Goal: Task Accomplishment & Management: Complete application form

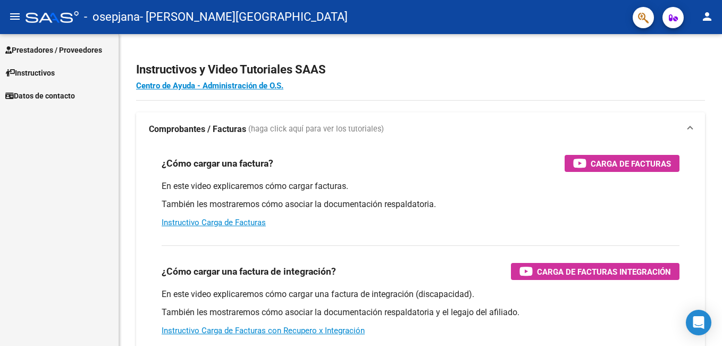
click at [55, 52] on span "Prestadores / Proveedores" at bounding box center [53, 50] width 97 height 12
click at [33, 48] on span "Prestadores / Proveedores" at bounding box center [53, 50] width 97 height 12
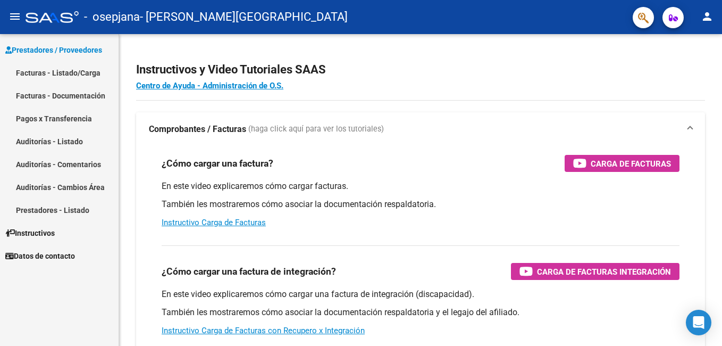
click at [31, 69] on link "Facturas - Listado/Carga" at bounding box center [59, 72] width 119 height 23
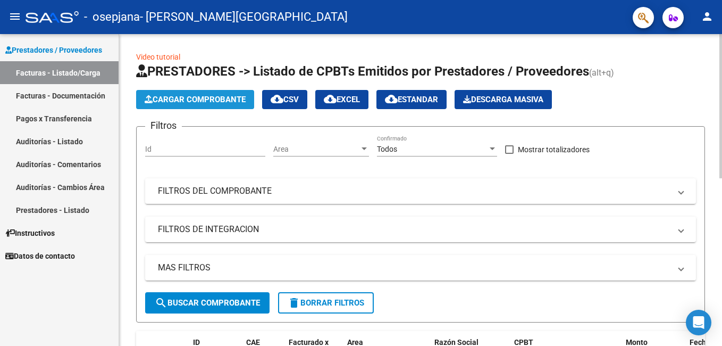
click at [157, 102] on span "Cargar Comprobante" at bounding box center [195, 100] width 101 height 10
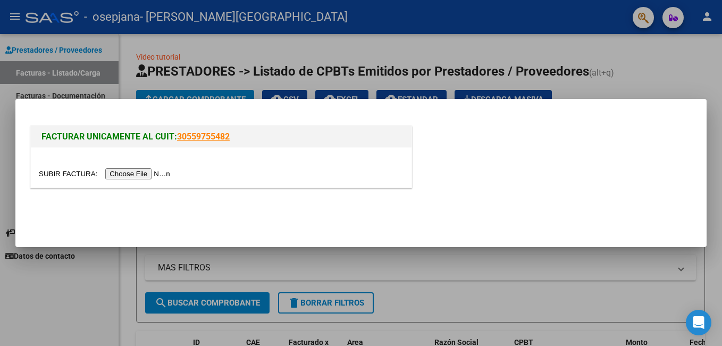
click at [138, 173] on input "file" at bounding box center [106, 173] width 135 height 11
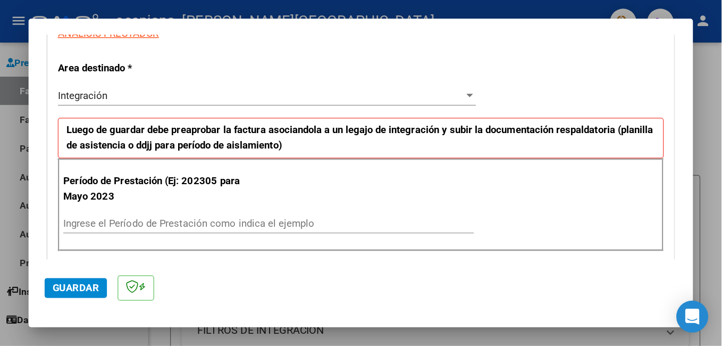
scroll to position [211, 0]
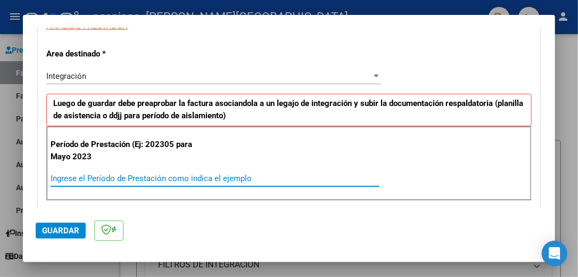
click at [88, 179] on input "Ingrese el Período de Prestación como indica el ejemplo" at bounding box center [215, 178] width 329 height 10
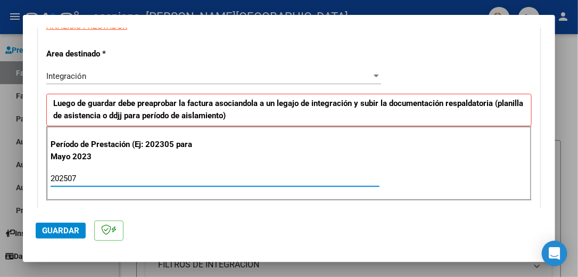
type input "202507"
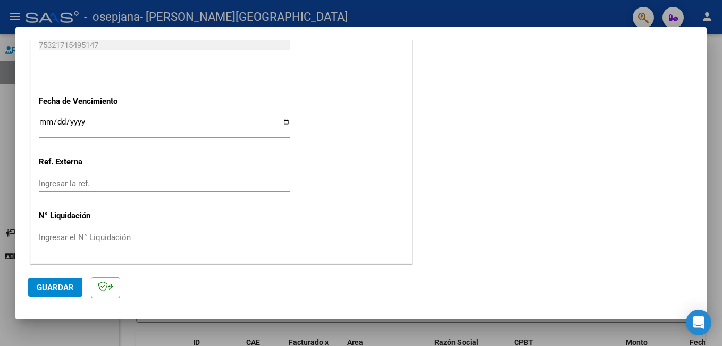
scroll to position [692, 0]
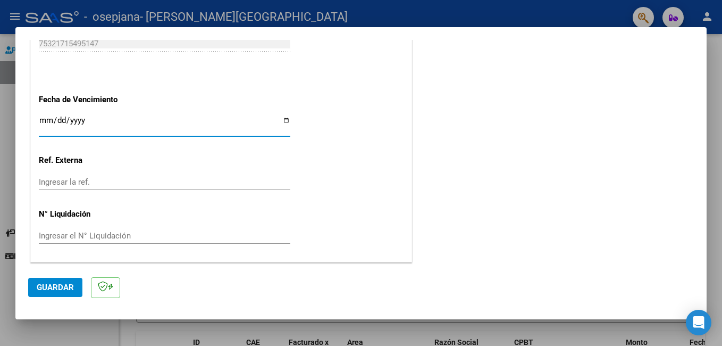
click at [282, 119] on input "Ingresar la fecha" at bounding box center [165, 124] width 252 height 17
type input "[DATE]"
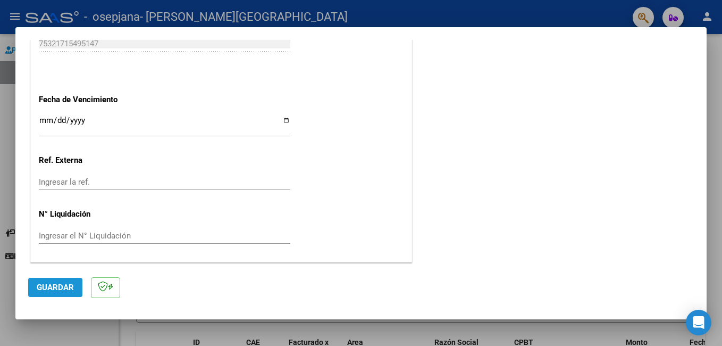
click at [48, 280] on button "Guardar" at bounding box center [55, 287] width 54 height 19
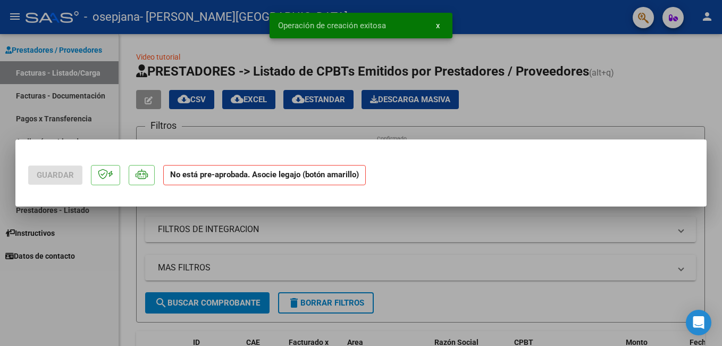
scroll to position [0, 0]
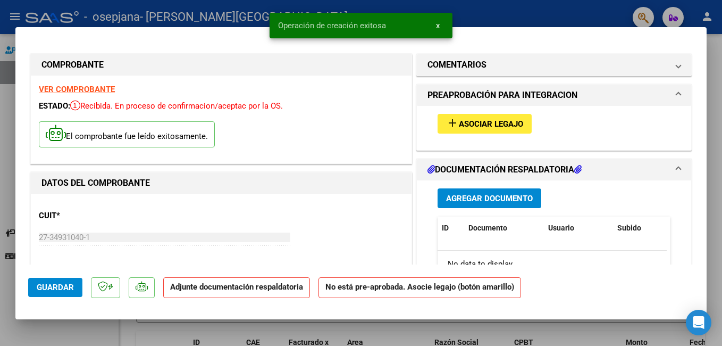
click at [464, 124] on span "Asociar Legajo" at bounding box center [491, 124] width 64 height 10
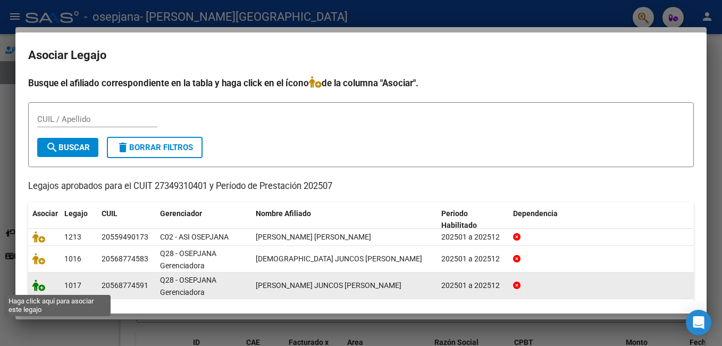
click at [41, 286] on icon at bounding box center [38, 285] width 13 height 12
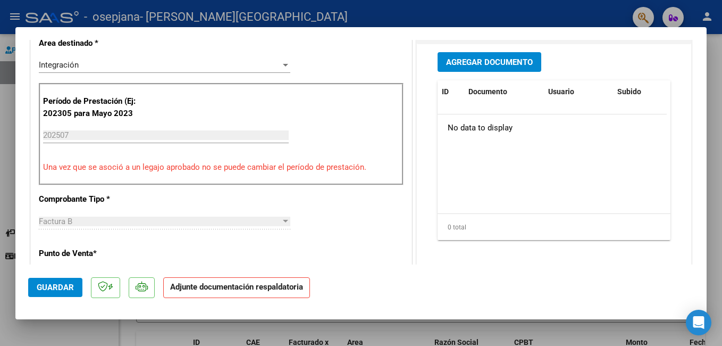
scroll to position [279, 0]
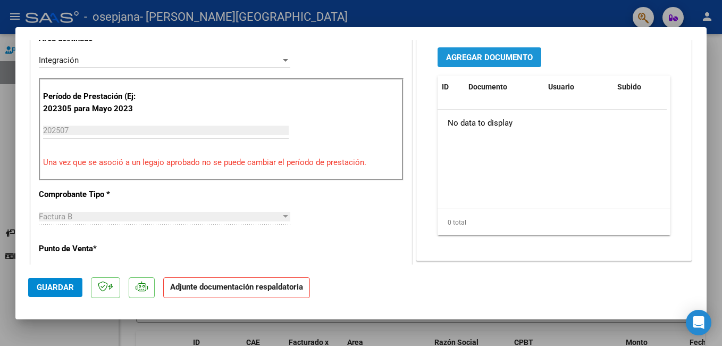
click at [479, 53] on span "Agregar Documento" at bounding box center [489, 58] width 87 height 10
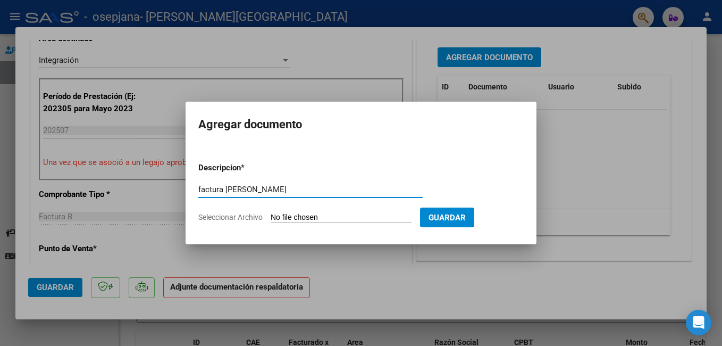
type input "factura [PERSON_NAME]"
click at [331, 216] on input "Seleccionar Archivo" at bounding box center [341, 218] width 141 height 10
type input "C:\fakepath\27349310401_006_00003_00001204.pdf"
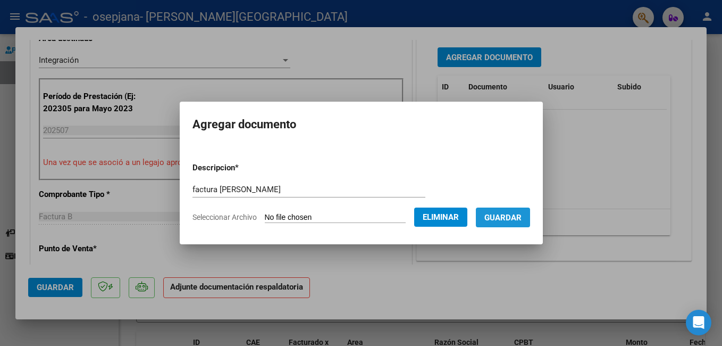
click at [522, 213] on span "Guardar" at bounding box center [503, 218] width 37 height 10
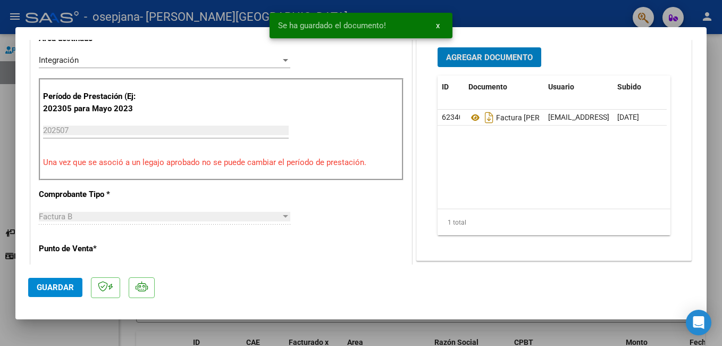
scroll to position [275, 0]
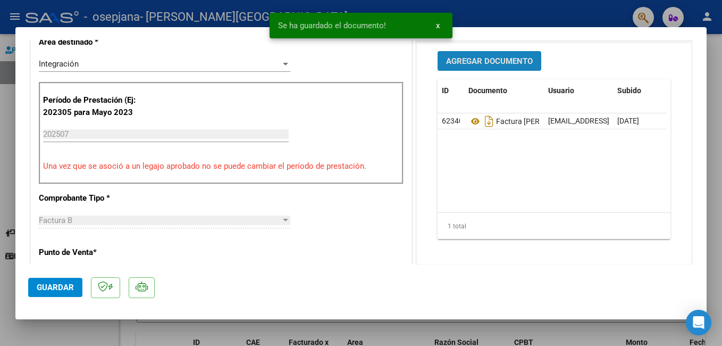
click at [492, 56] on span "Agregar Documento" at bounding box center [489, 61] width 87 height 10
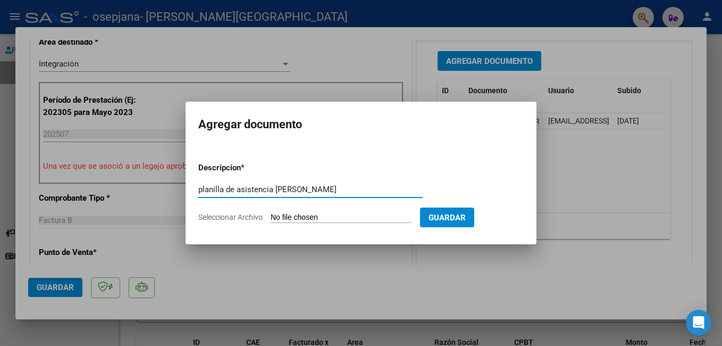
type input "planilla de asistencia [PERSON_NAME]"
click at [384, 220] on input "Seleccionar Archivo" at bounding box center [341, 218] width 141 height 10
type input "C:\fakepath\[PERSON_NAME]. [PERSON_NAME].pdf"
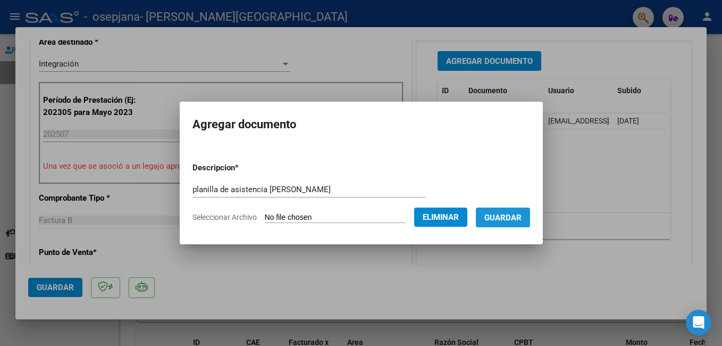
click at [512, 223] on button "Guardar" at bounding box center [503, 217] width 54 height 20
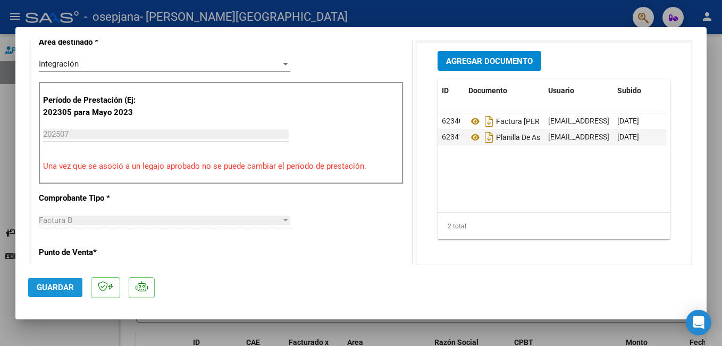
click at [54, 287] on span "Guardar" at bounding box center [55, 287] width 37 height 10
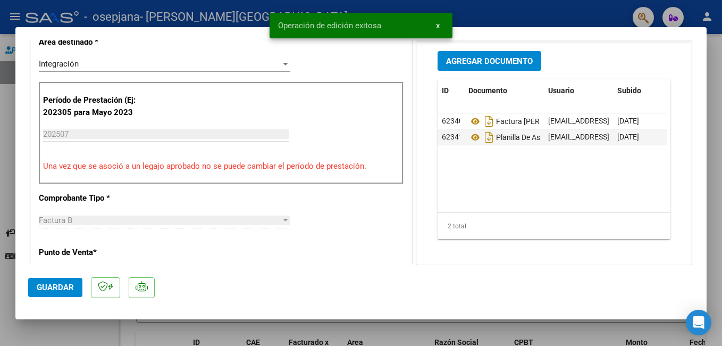
click at [54, 287] on span "Guardar" at bounding box center [55, 287] width 37 height 10
click at [95, 22] on div at bounding box center [361, 173] width 722 height 346
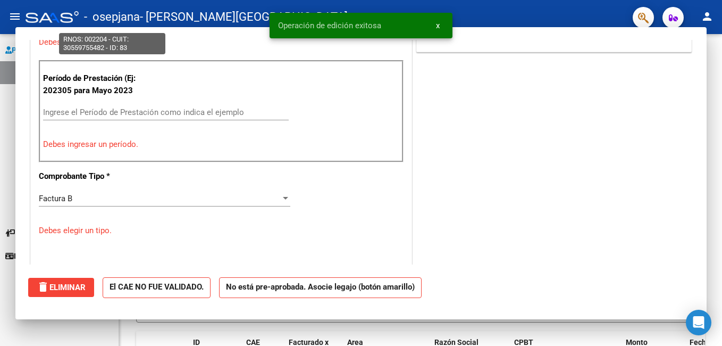
scroll to position [0, 0]
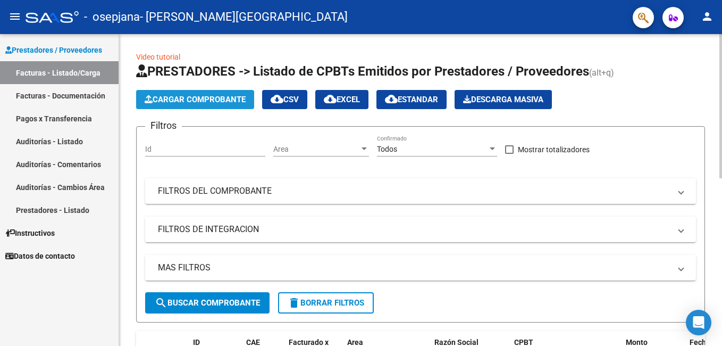
click at [170, 96] on span "Cargar Comprobante" at bounding box center [195, 100] width 101 height 10
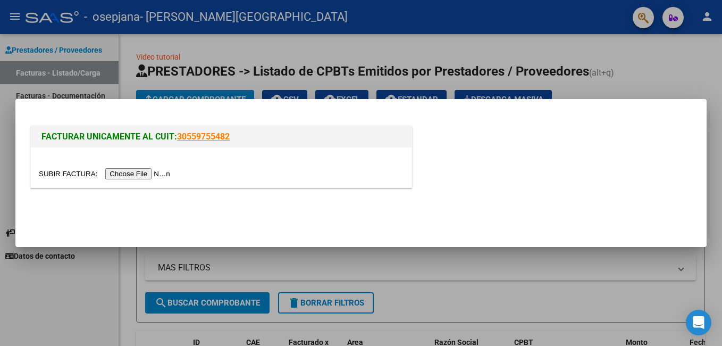
click at [148, 171] on input "file" at bounding box center [106, 173] width 135 height 11
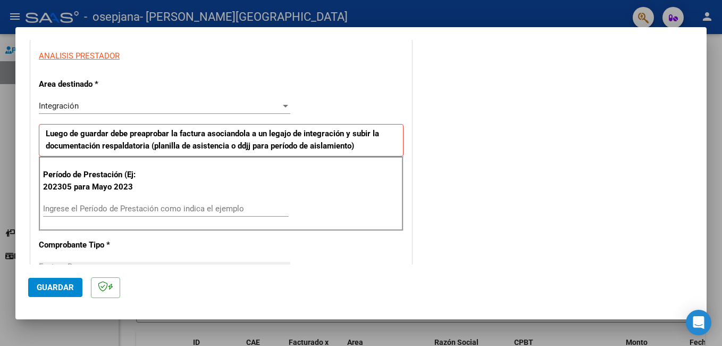
scroll to position [195, 0]
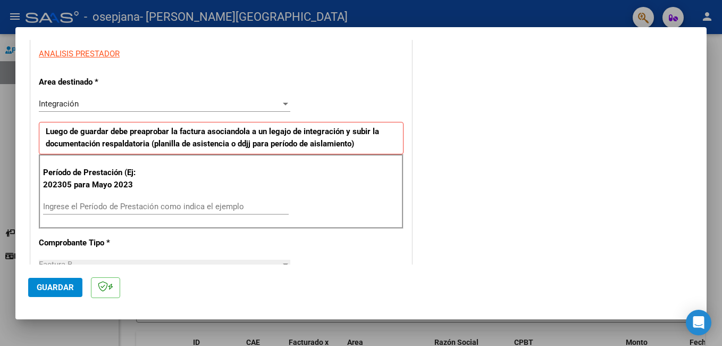
click at [116, 204] on input "Ingrese el Período de Prestación como indica el ejemplo" at bounding box center [166, 207] width 246 height 10
type input "202507"
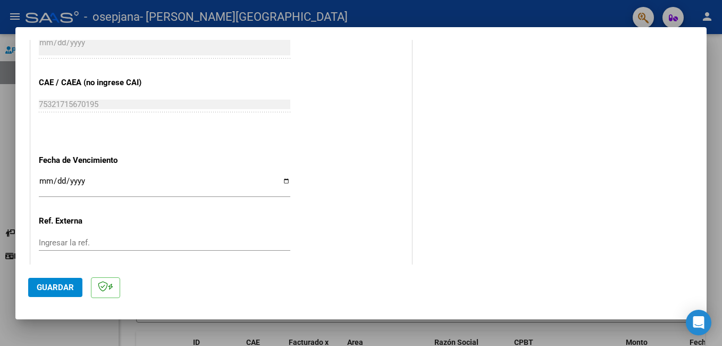
scroll to position [650, 0]
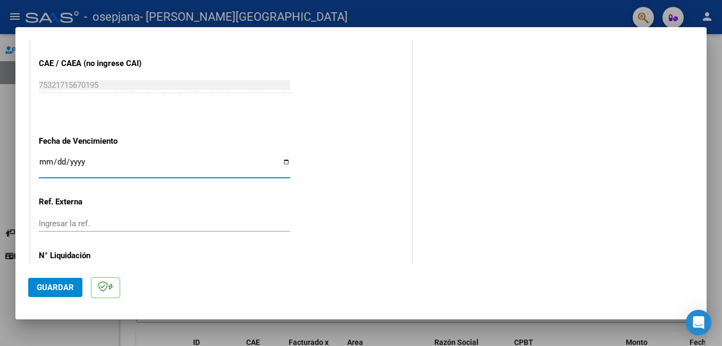
click at [282, 162] on input "Ingresar la fecha" at bounding box center [165, 165] width 252 height 17
type input "[DATE]"
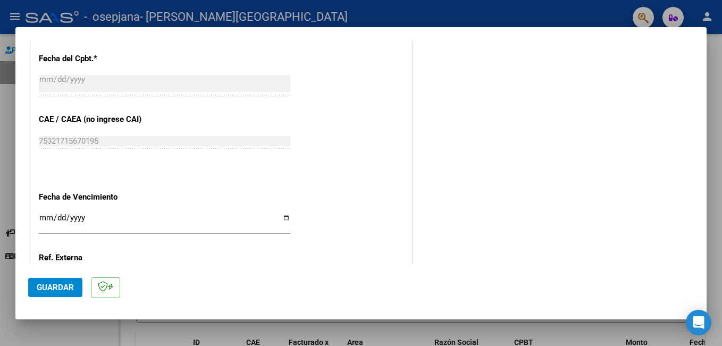
scroll to position [692, 0]
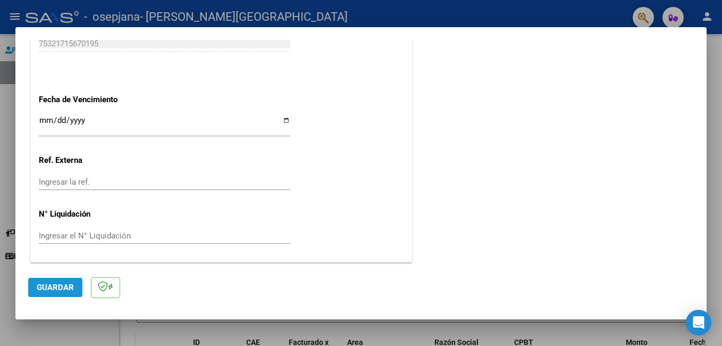
click at [53, 284] on span "Guardar" at bounding box center [55, 287] width 37 height 10
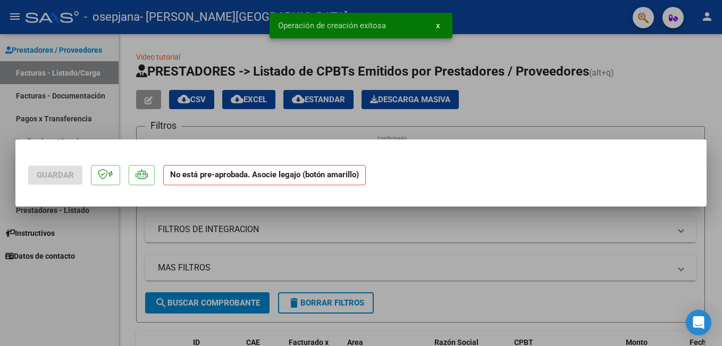
scroll to position [0, 0]
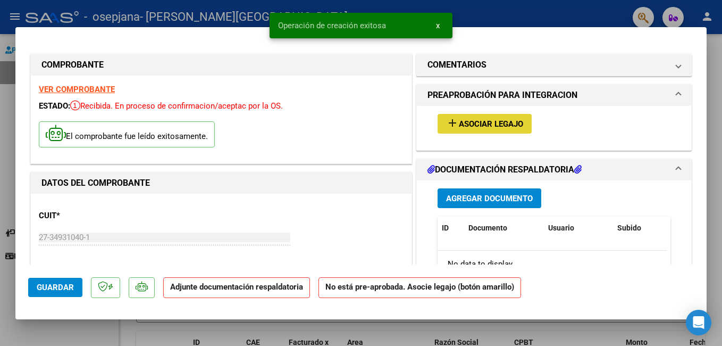
click at [463, 127] on span "Asociar Legajo" at bounding box center [491, 124] width 64 height 10
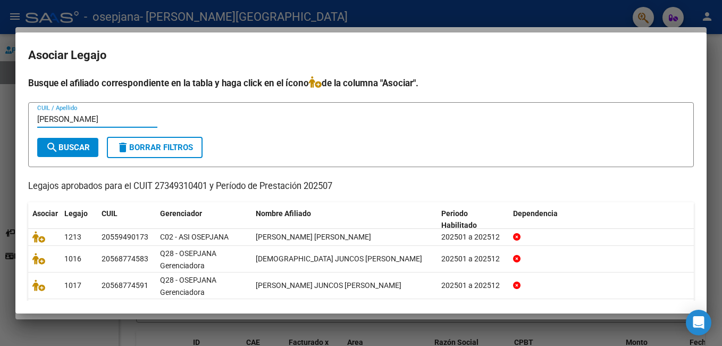
type input "[PERSON_NAME]"
click at [93, 147] on button "search Buscar" at bounding box center [67, 147] width 61 height 19
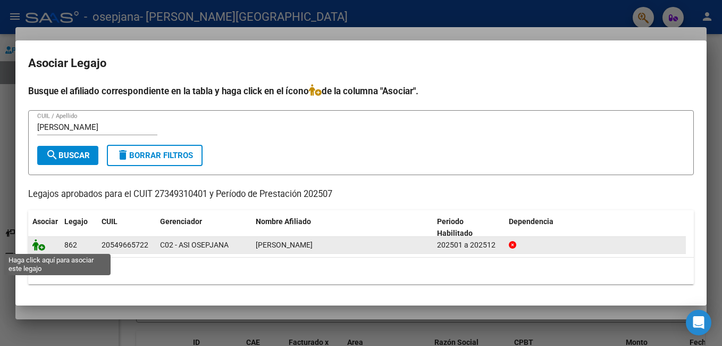
click at [39, 244] on icon at bounding box center [38, 245] width 13 height 12
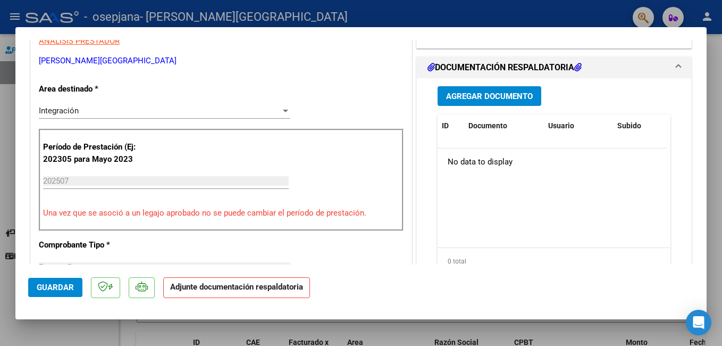
scroll to position [226, 0]
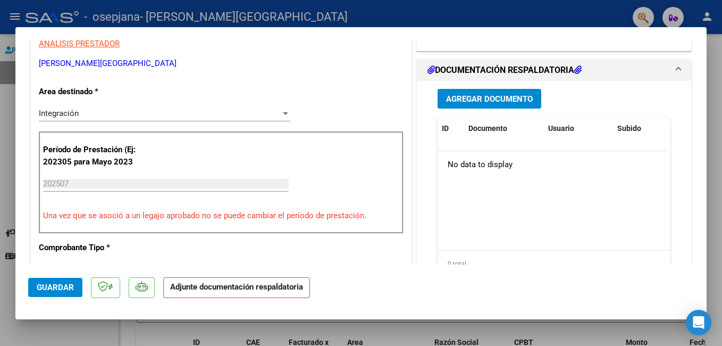
click at [515, 95] on span "Agregar Documento" at bounding box center [489, 99] width 87 height 10
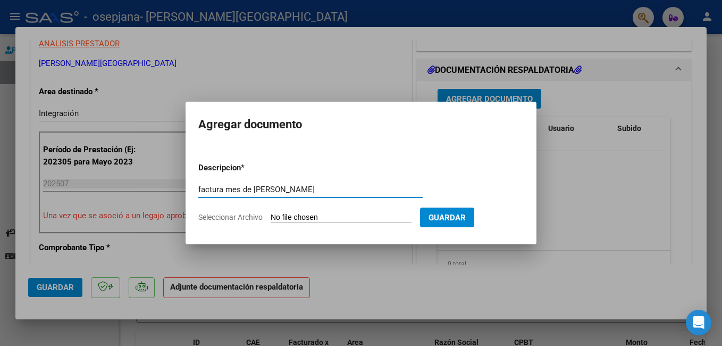
type input "factura mes de [PERSON_NAME]"
click at [294, 219] on input "Seleccionar Archivo" at bounding box center [341, 218] width 141 height 10
type input "C:\fakepath\27349310401_006_00003_00001205.pdf"
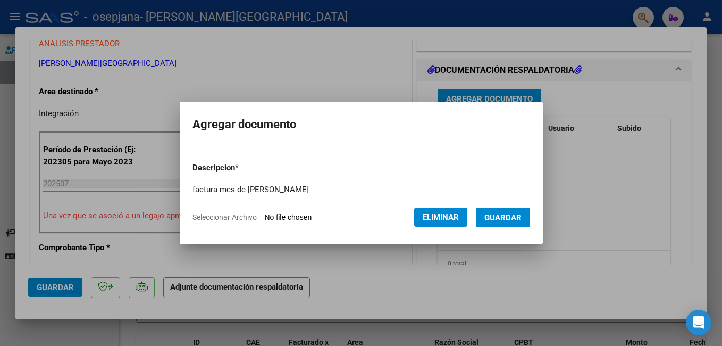
click at [527, 210] on button "Guardar" at bounding box center [503, 217] width 54 height 20
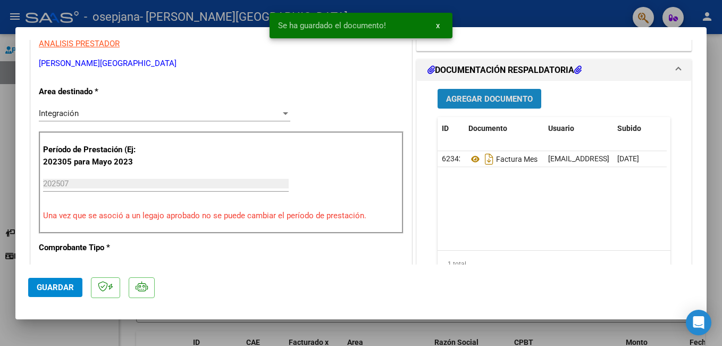
click at [495, 93] on button "Agregar Documento" at bounding box center [490, 99] width 104 height 20
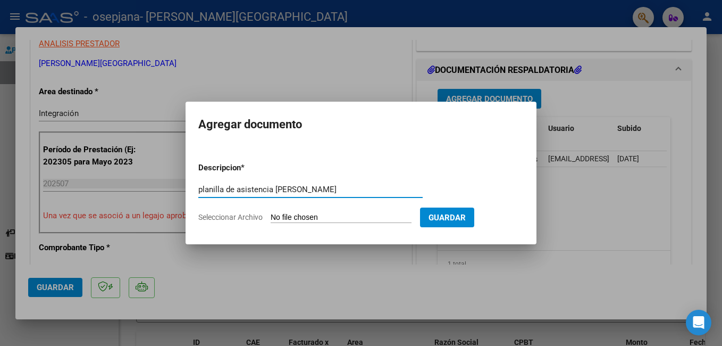
type input "planilla de asistencia [PERSON_NAME]"
click at [290, 217] on input "Seleccionar Archivo" at bounding box center [341, 218] width 141 height 10
type input "C:\fakepath\[PERSON_NAME]. [PERSON_NAME].pdf"
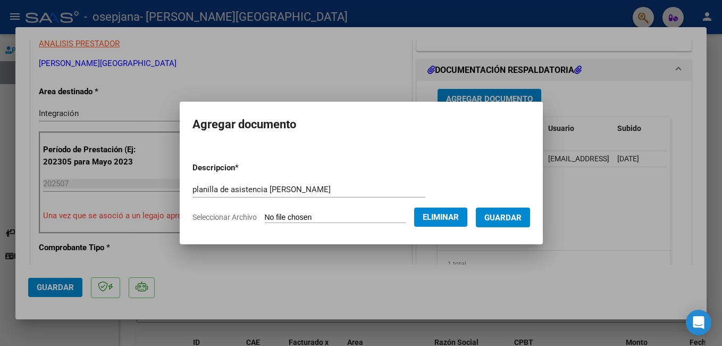
click at [522, 215] on span "Guardar" at bounding box center [503, 218] width 37 height 10
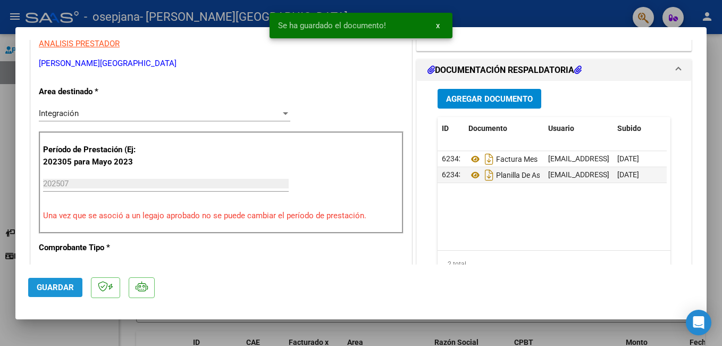
click at [56, 290] on span "Guardar" at bounding box center [55, 287] width 37 height 10
click at [112, 10] on div at bounding box center [361, 173] width 722 height 346
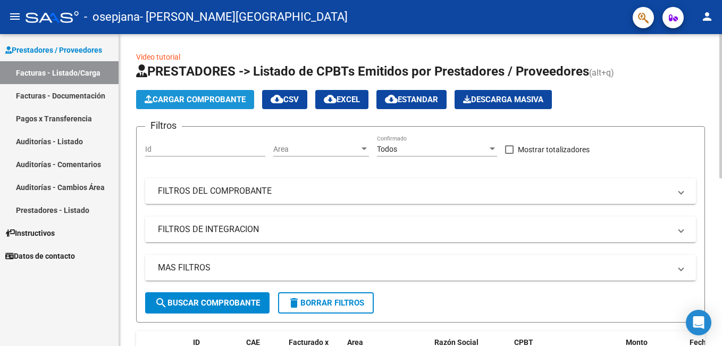
click at [165, 104] on span "Cargar Comprobante" at bounding box center [195, 100] width 101 height 10
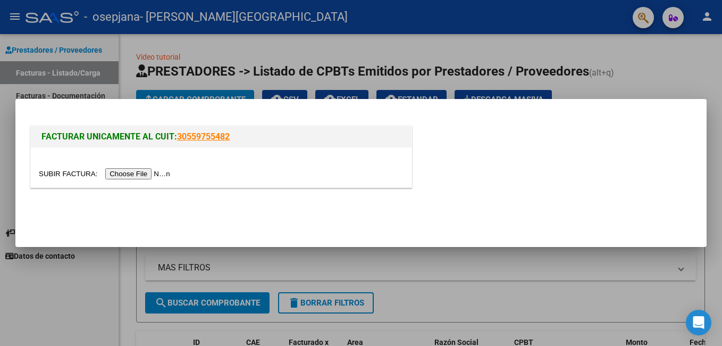
click at [137, 174] on input "file" at bounding box center [106, 173] width 135 height 11
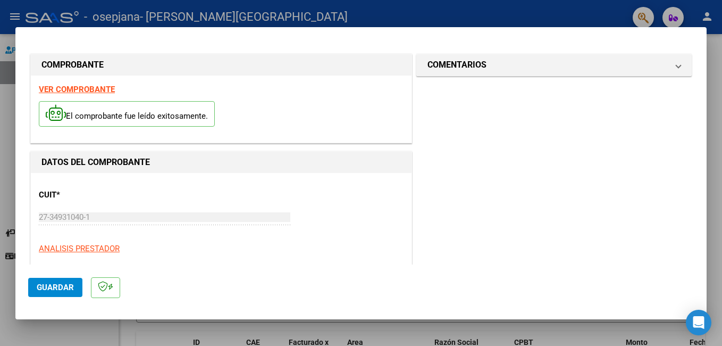
scroll to position [196, 0]
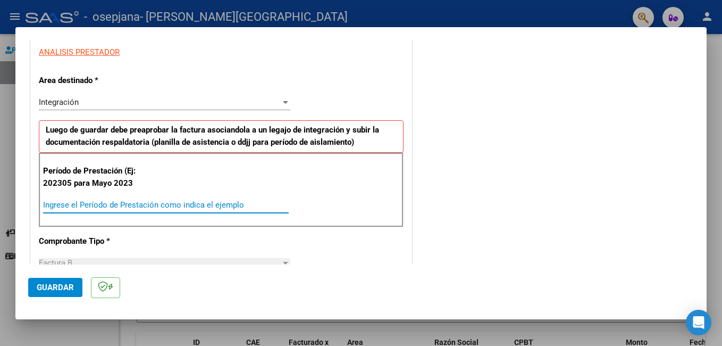
click at [101, 207] on input "Ingrese el Período de Prestación como indica el ejemplo" at bounding box center [166, 205] width 246 height 10
type input "202507"
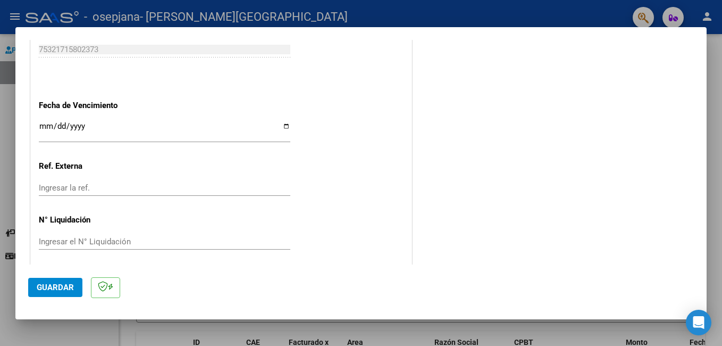
scroll to position [692, 0]
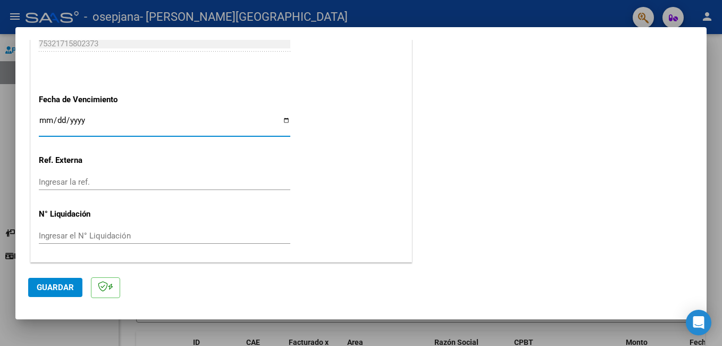
click at [282, 120] on input "Ingresar la fecha" at bounding box center [165, 124] width 252 height 17
type input "[DATE]"
click at [47, 283] on span "Guardar" at bounding box center [55, 287] width 37 height 10
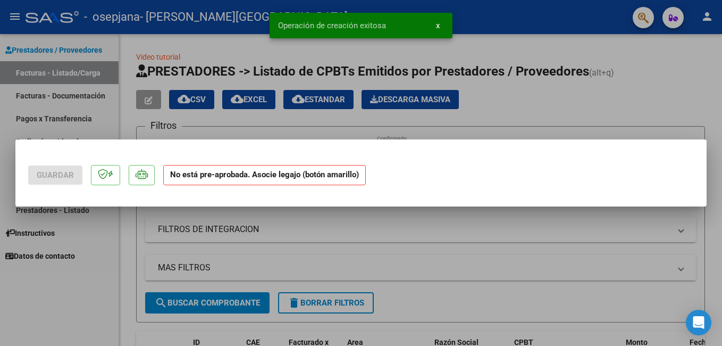
scroll to position [0, 0]
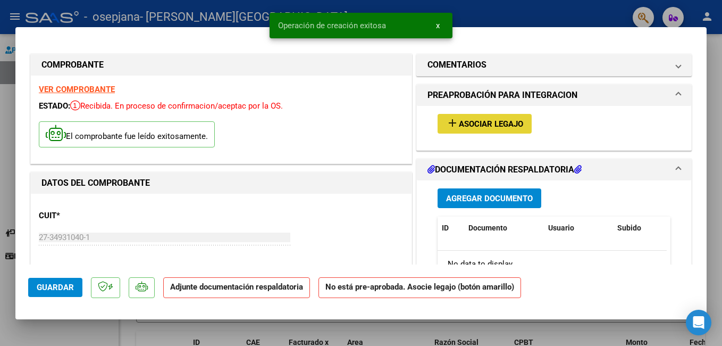
click at [470, 123] on span "Asociar Legajo" at bounding box center [491, 124] width 64 height 10
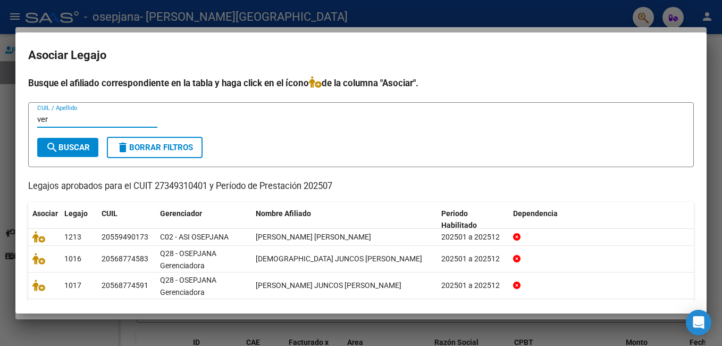
type input "ver"
click at [74, 146] on span "search Buscar" at bounding box center [68, 148] width 44 height 10
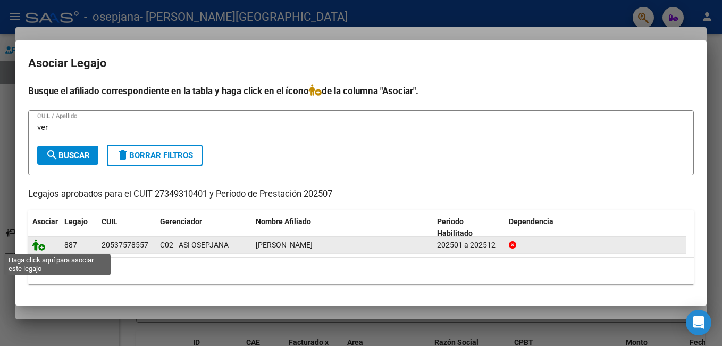
click at [37, 245] on icon at bounding box center [38, 245] width 13 height 12
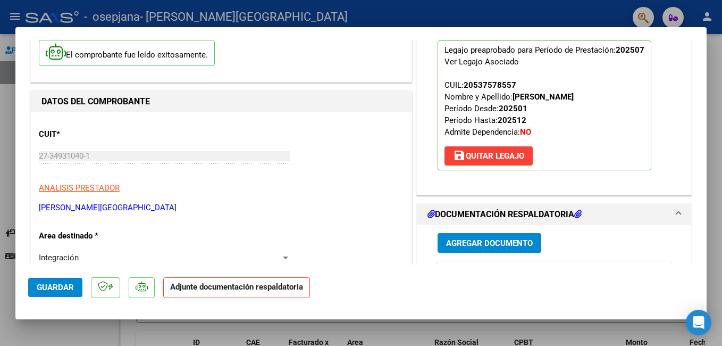
scroll to position [241, 0]
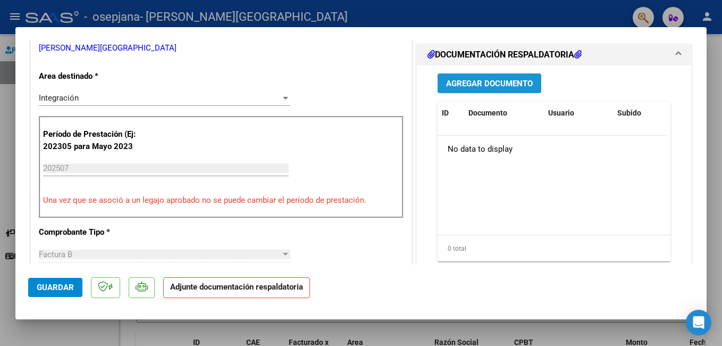
click at [456, 78] on button "Agregar Documento" at bounding box center [490, 83] width 104 height 20
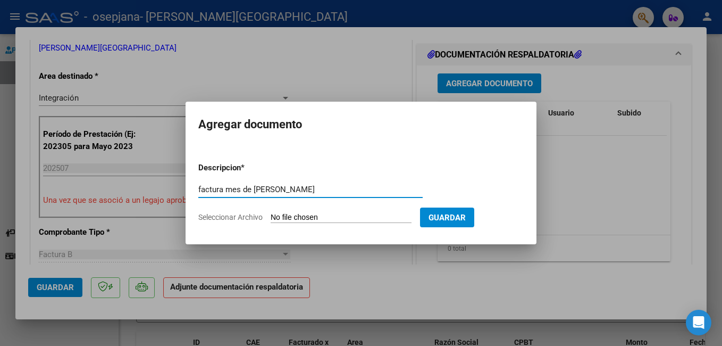
type input "factura mes de [PERSON_NAME]"
click at [339, 216] on input "Seleccionar Archivo" at bounding box center [341, 218] width 141 height 10
type input "C:\fakepath\27349310401_006_00003_00001206.pdf"
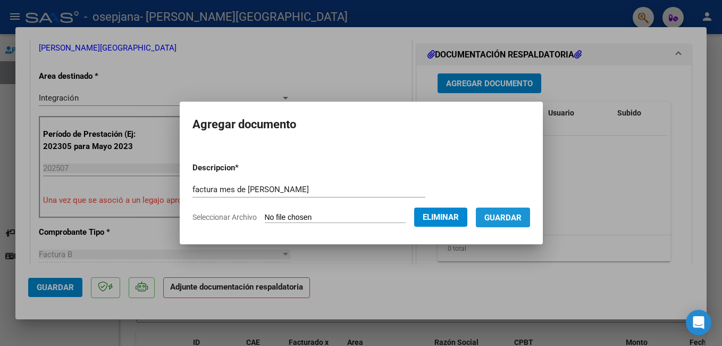
click at [522, 222] on span "Guardar" at bounding box center [503, 218] width 37 height 10
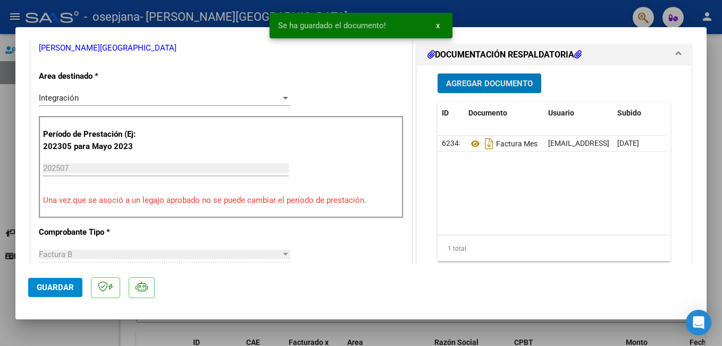
click at [501, 86] on span "Agregar Documento" at bounding box center [489, 84] width 87 height 10
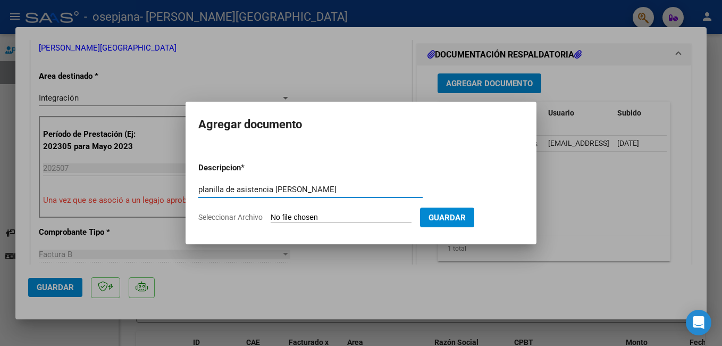
type input "planilla de asistencia [PERSON_NAME]"
click at [309, 216] on input "Seleccionar Archivo" at bounding box center [341, 218] width 141 height 10
type input "C:\fakepath\[PERSON_NAME]. [PERSON_NAME].pdf"
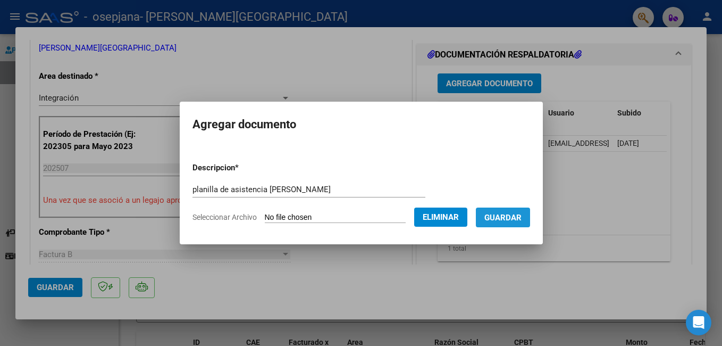
click at [522, 215] on span "Guardar" at bounding box center [503, 218] width 37 height 10
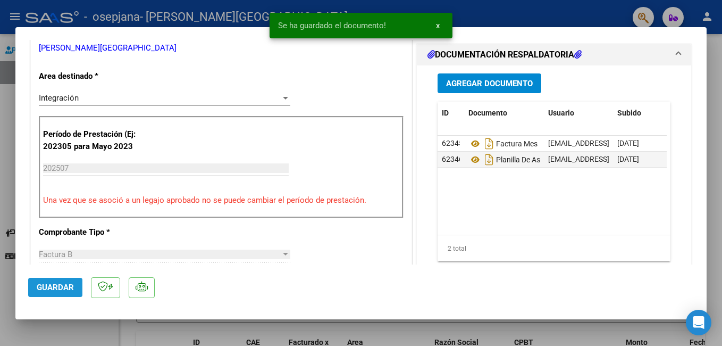
click at [55, 292] on span "Guardar" at bounding box center [55, 287] width 37 height 10
click at [90, 31] on mat-dialog-container "COMPROBANTE VER COMPROBANTE ESTADO: Recibida. En proceso de confirmacion/acepta…" at bounding box center [361, 173] width 692 height 292
click at [90, 18] on div at bounding box center [361, 173] width 722 height 346
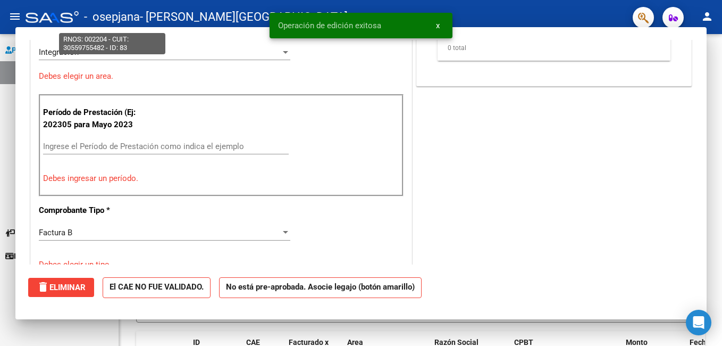
scroll to position [0, 0]
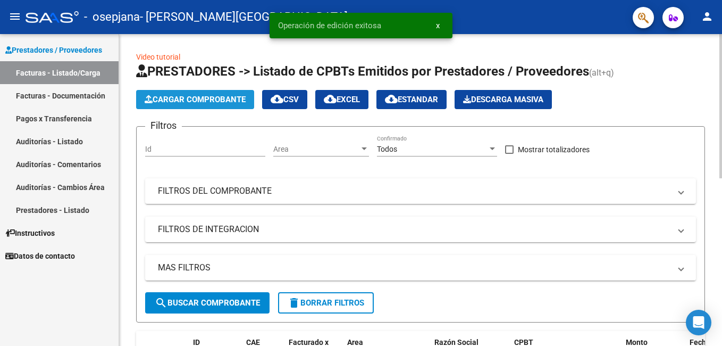
click at [165, 95] on span "Cargar Comprobante" at bounding box center [195, 100] width 101 height 10
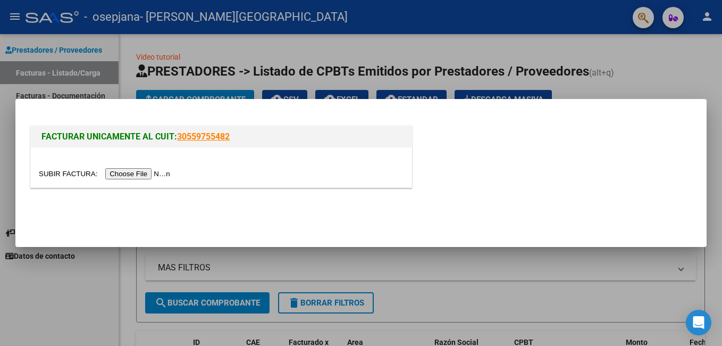
click at [121, 174] on input "file" at bounding box center [106, 173] width 135 height 11
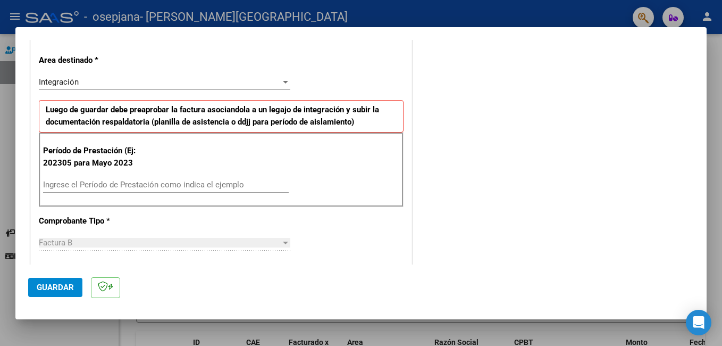
scroll to position [236, 0]
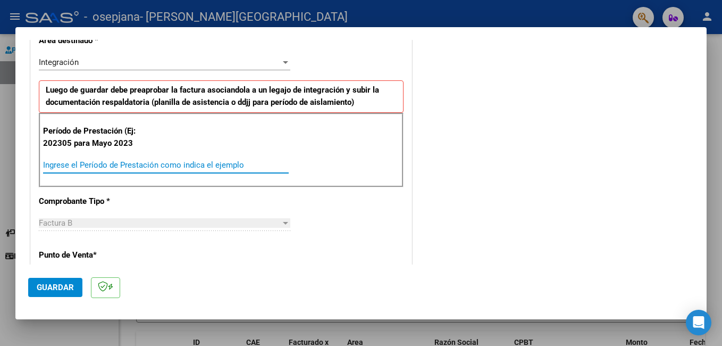
click at [81, 165] on input "Ingrese el Período de Prestación como indica el ejemplo" at bounding box center [166, 165] width 246 height 10
type input "202507"
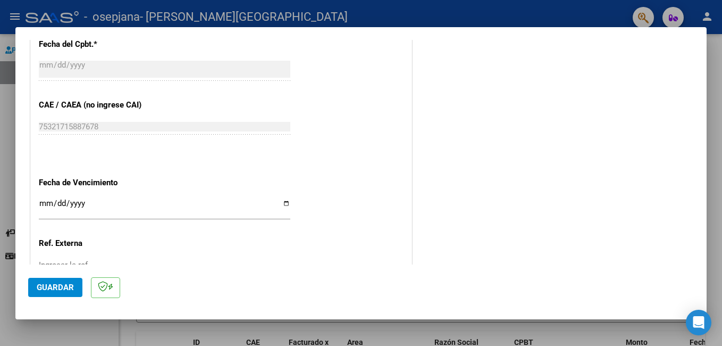
scroll to position [628, 0]
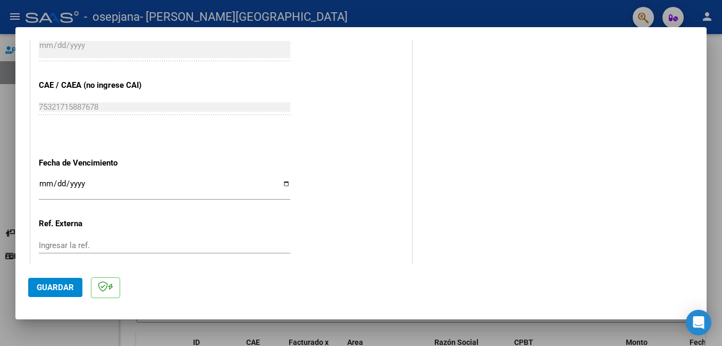
click at [285, 183] on input "Ingresar la fecha" at bounding box center [165, 187] width 252 height 17
type input "[DATE]"
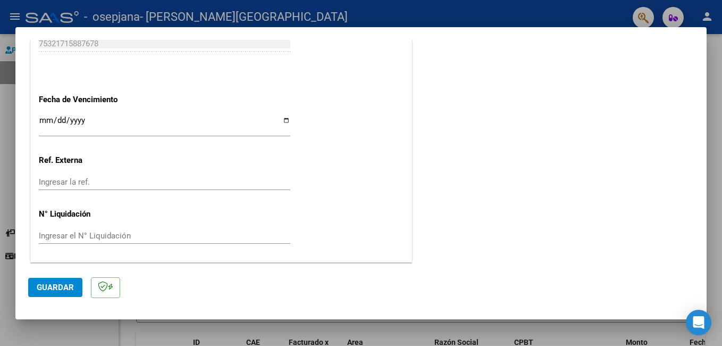
click at [66, 287] on span "Guardar" at bounding box center [55, 287] width 37 height 10
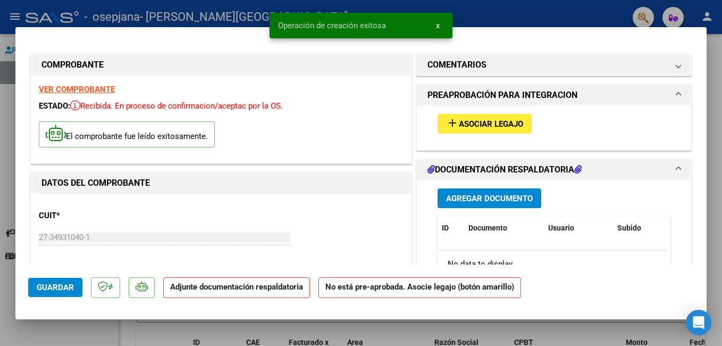
click at [487, 127] on span "Asociar Legajo" at bounding box center [491, 124] width 64 height 10
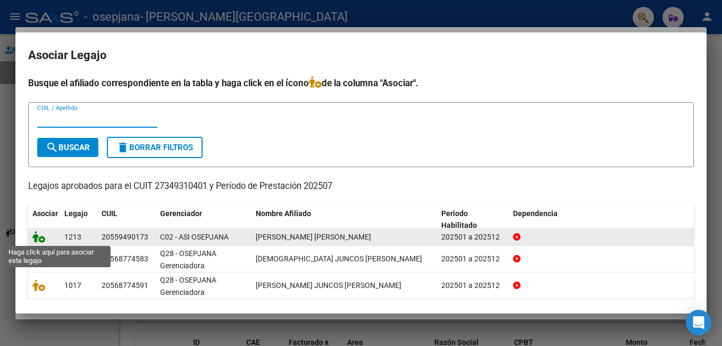
click at [42, 239] on icon at bounding box center [38, 237] width 13 height 12
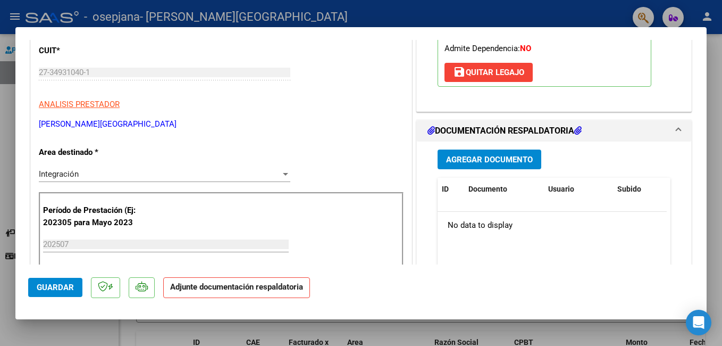
scroll to position [168, 0]
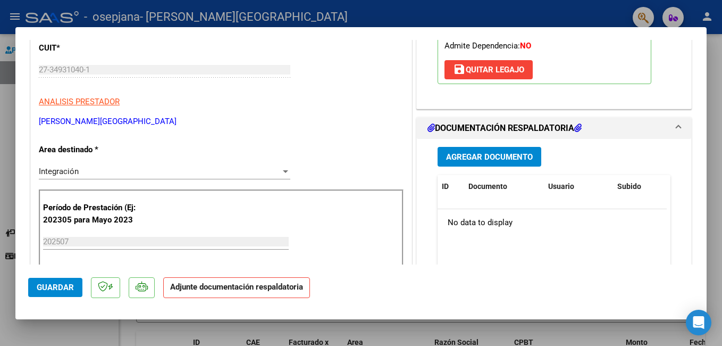
click at [453, 159] on span "Agregar Documento" at bounding box center [489, 157] width 87 height 10
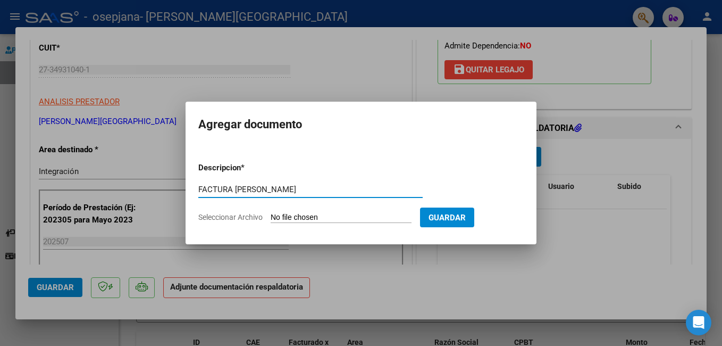
type input "FACTURA [PERSON_NAME]"
click at [344, 217] on input "Seleccionar Archivo" at bounding box center [341, 218] width 141 height 10
type input "C:\fakepath\27349310401_006_00003_00001207.pdf"
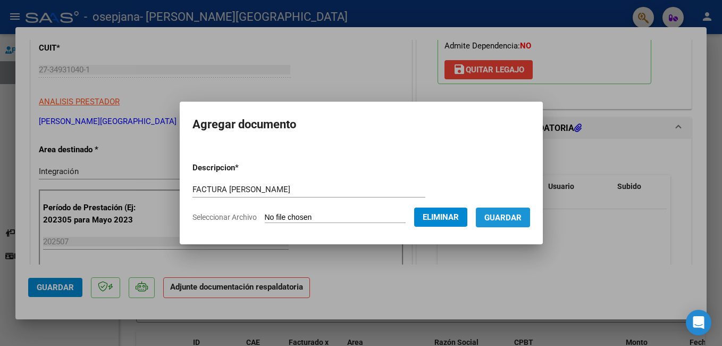
click at [513, 220] on span "Guardar" at bounding box center [503, 218] width 37 height 10
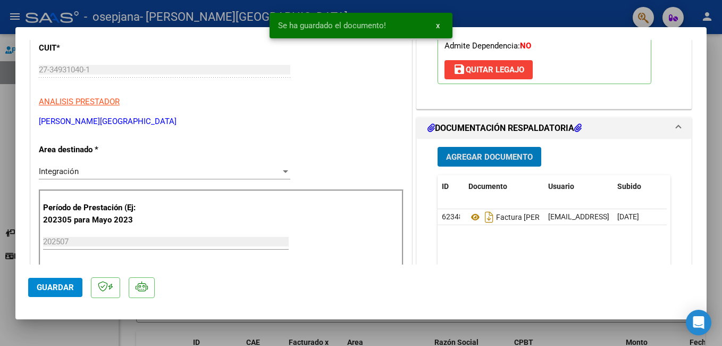
click at [489, 151] on button "Agregar Documento" at bounding box center [490, 157] width 104 height 20
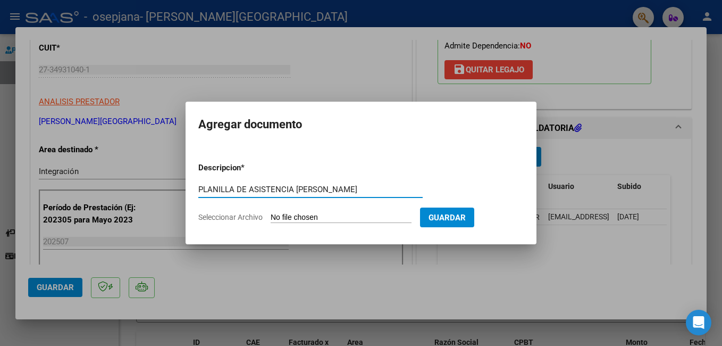
type input "PLANILLA DE ASISTENCIA [PERSON_NAME]"
click at [281, 220] on input "Seleccionar Archivo" at bounding box center [341, 218] width 141 height 10
type input "C:\fakepath\[PERSON_NAME]. [PERSON_NAME].pdf"
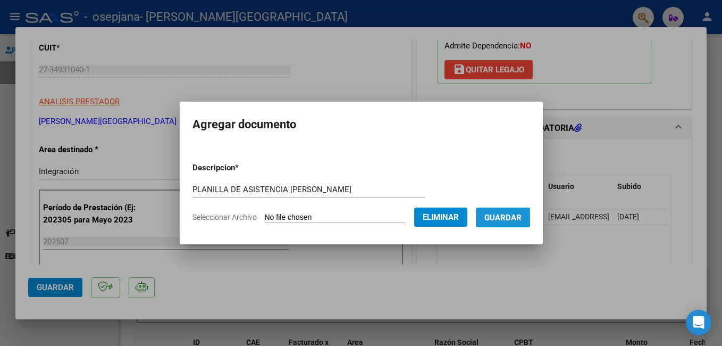
click at [513, 223] on button "Guardar" at bounding box center [503, 217] width 54 height 20
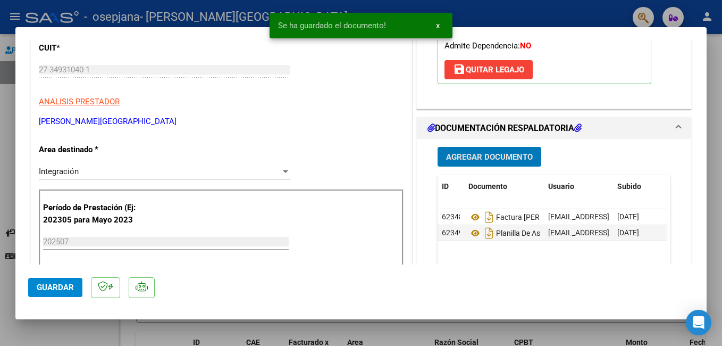
click at [73, 282] on button "Guardar" at bounding box center [55, 287] width 54 height 19
click at [110, 18] on div at bounding box center [361, 173] width 722 height 346
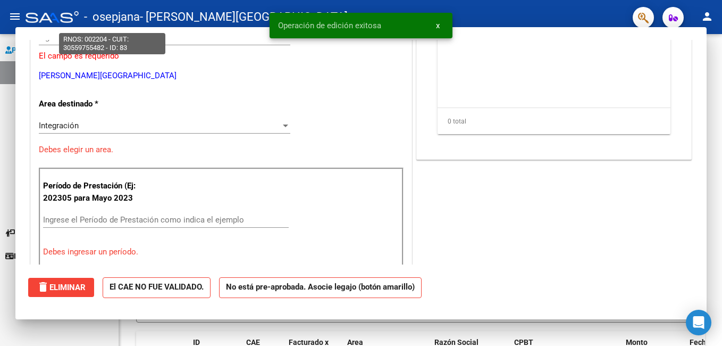
scroll to position [0, 0]
